Goal: Find specific page/section

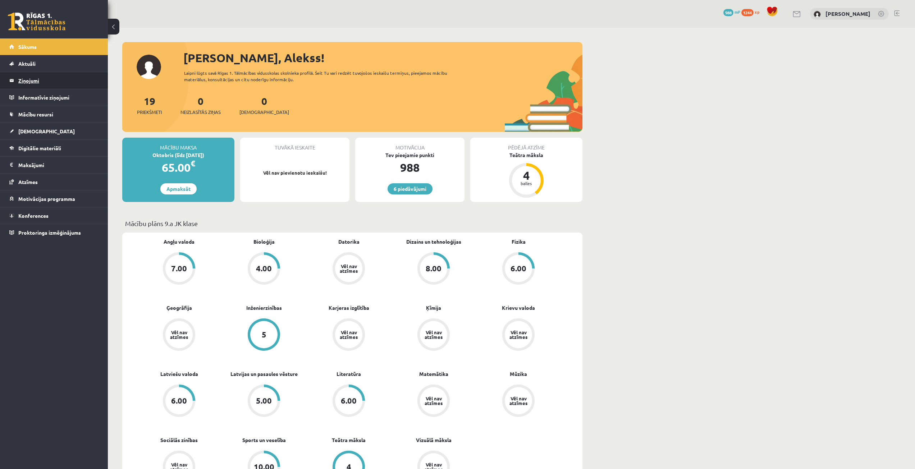
click at [66, 84] on legend "Ziņojumi 0" at bounding box center [58, 80] width 81 height 17
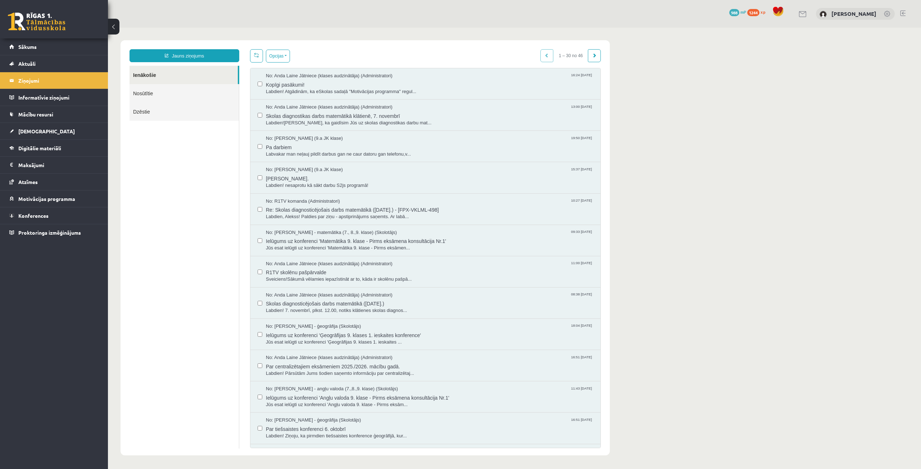
click at [129, 89] on link "Nosūtītie" at bounding box center [183, 93] width 109 height 18
